Goal: Transaction & Acquisition: Purchase product/service

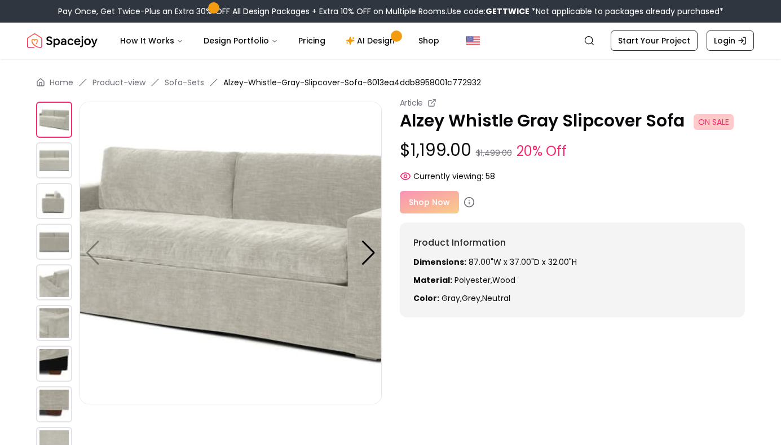
scroll to position [334, 0]
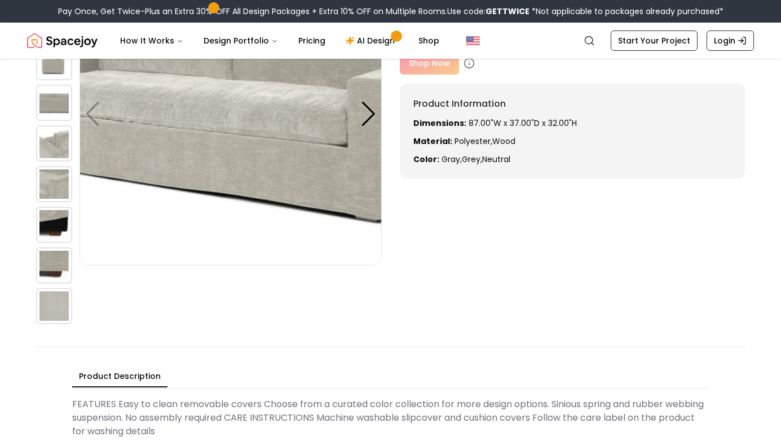
scroll to position [75, 0]
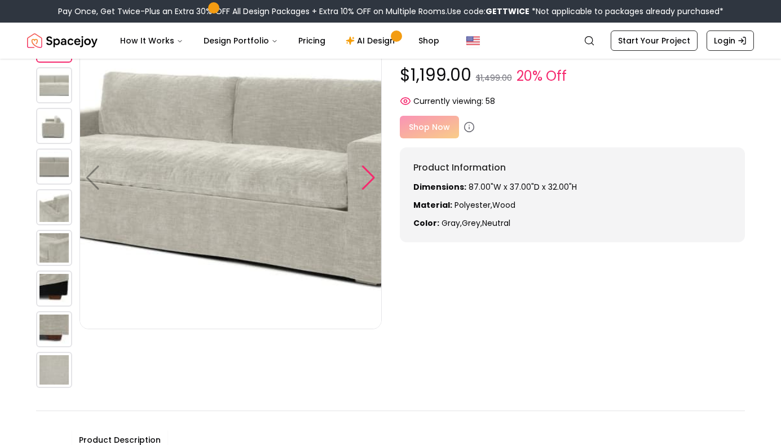
click at [364, 173] on div at bounding box center [368, 177] width 15 height 25
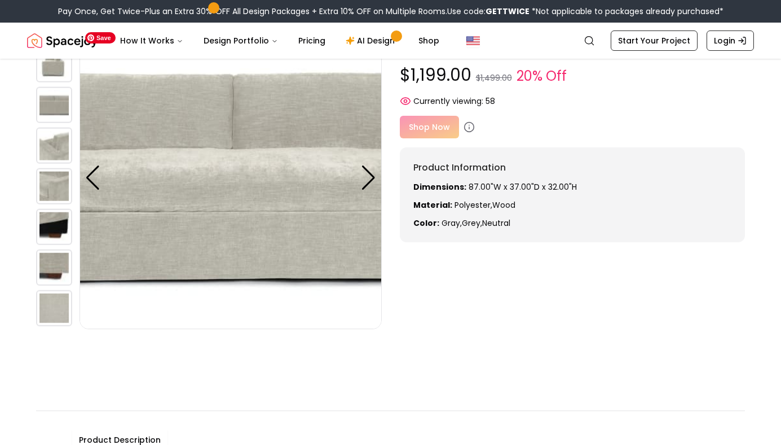
click at [377, 191] on img at bounding box center [231, 178] width 302 height 302
click at [373, 181] on div at bounding box center [368, 177] width 15 height 25
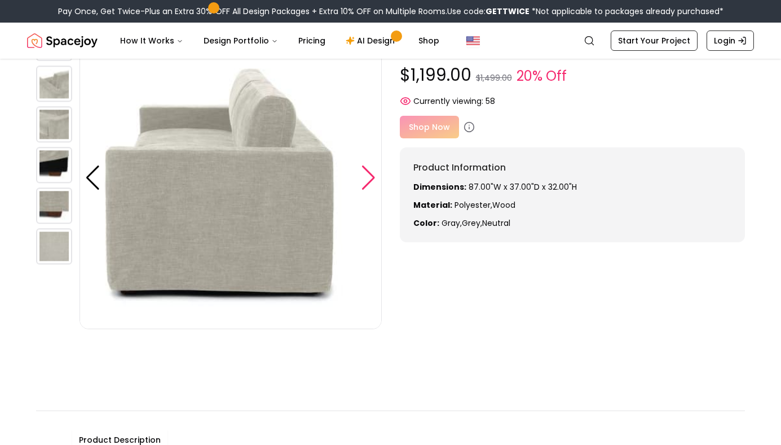
click at [373, 188] on div at bounding box center [368, 177] width 15 height 25
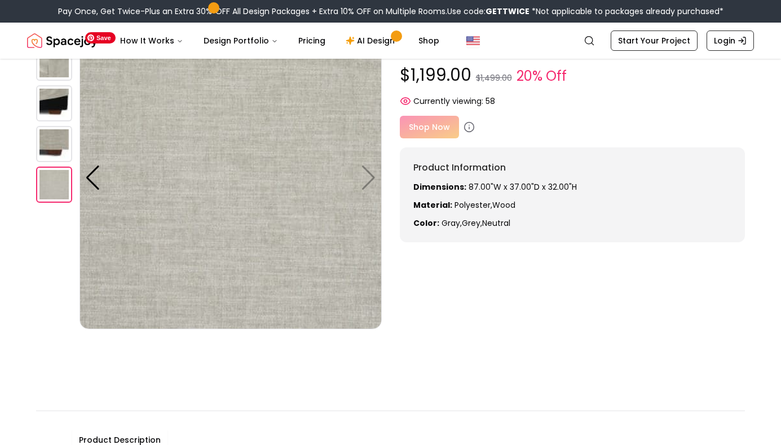
click at [373, 188] on img at bounding box center [231, 178] width 302 height 302
click at [368, 184] on img at bounding box center [231, 178] width 302 height 302
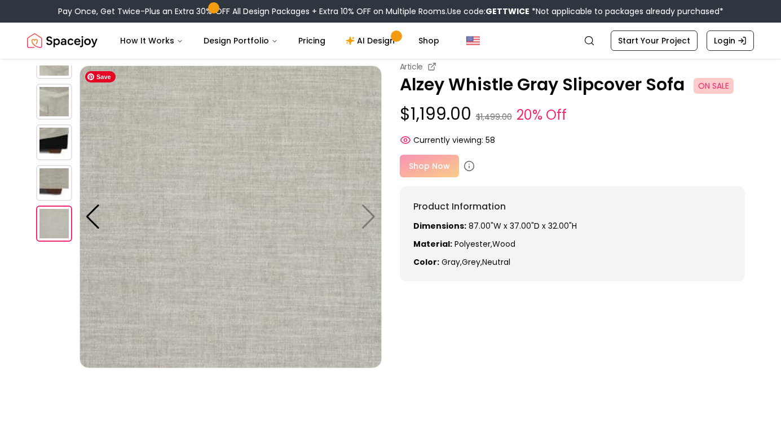
scroll to position [0, 0]
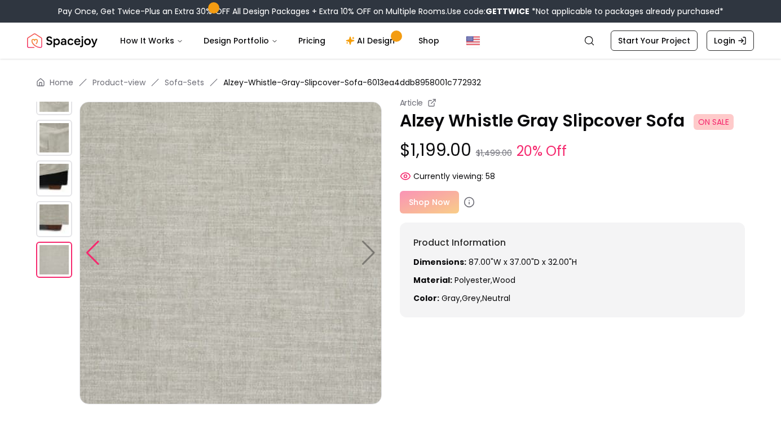
click at [90, 257] on div at bounding box center [92, 252] width 15 height 25
click at [91, 250] on div at bounding box center [92, 252] width 15 height 25
click at [91, 247] on div at bounding box center [92, 252] width 15 height 25
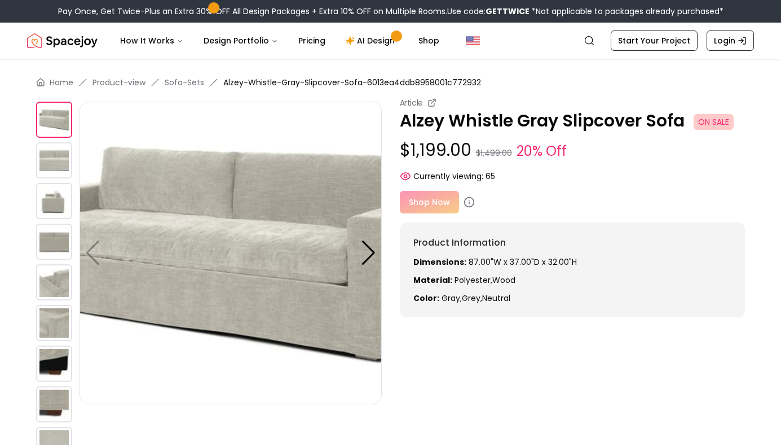
click at [50, 122] on img at bounding box center [54, 120] width 36 height 36
click at [278, 257] on img at bounding box center [231, 253] width 302 height 302
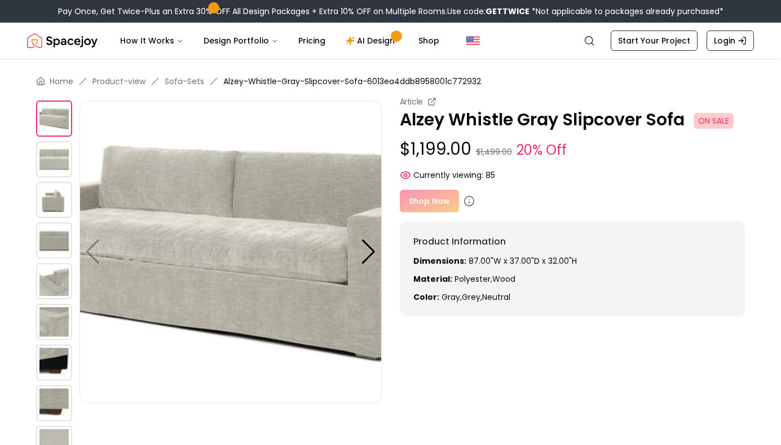
scroll to position [334, 0]
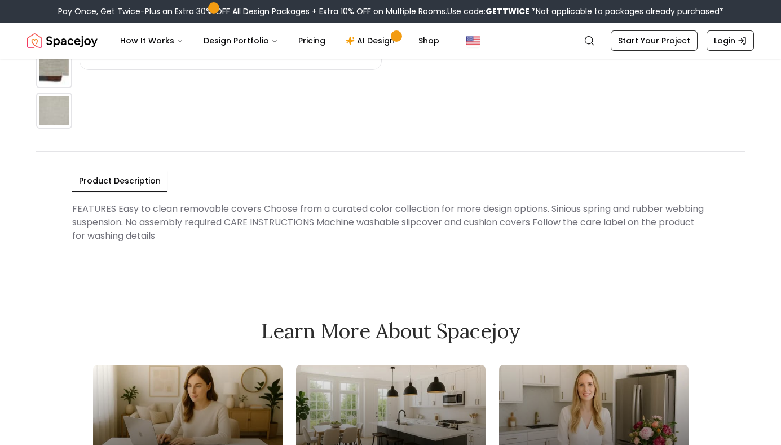
click at [498, 203] on Description "FEATURES Easy to clean removable covers Choose from a curated color collection …" at bounding box center [390, 222] width 637 height 50
click at [491, 227] on Description "FEATURES Easy to clean removable covers Choose from a curated color collection …" at bounding box center [390, 222] width 637 height 50
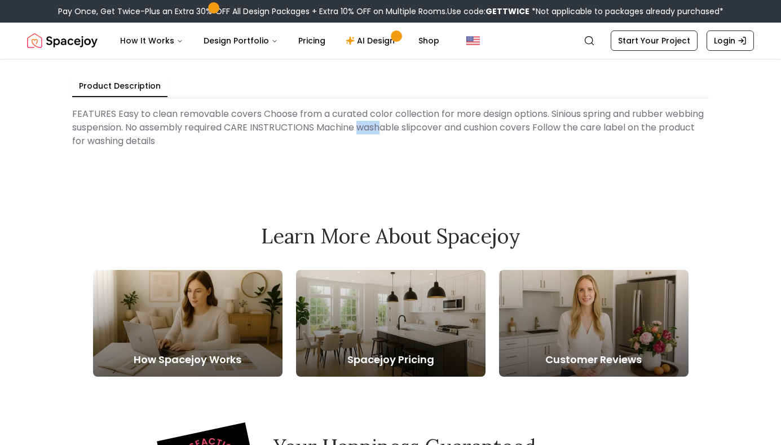
scroll to position [428, 0]
